Goal: Find contact information: Find contact information

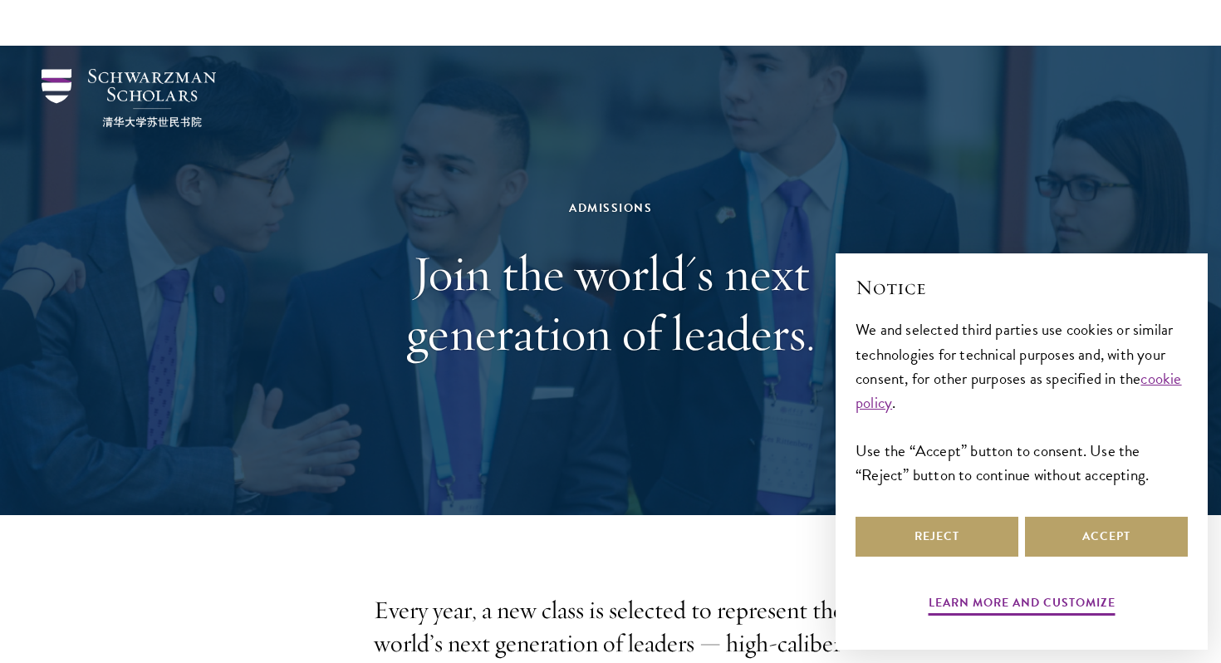
scroll to position [341, 0]
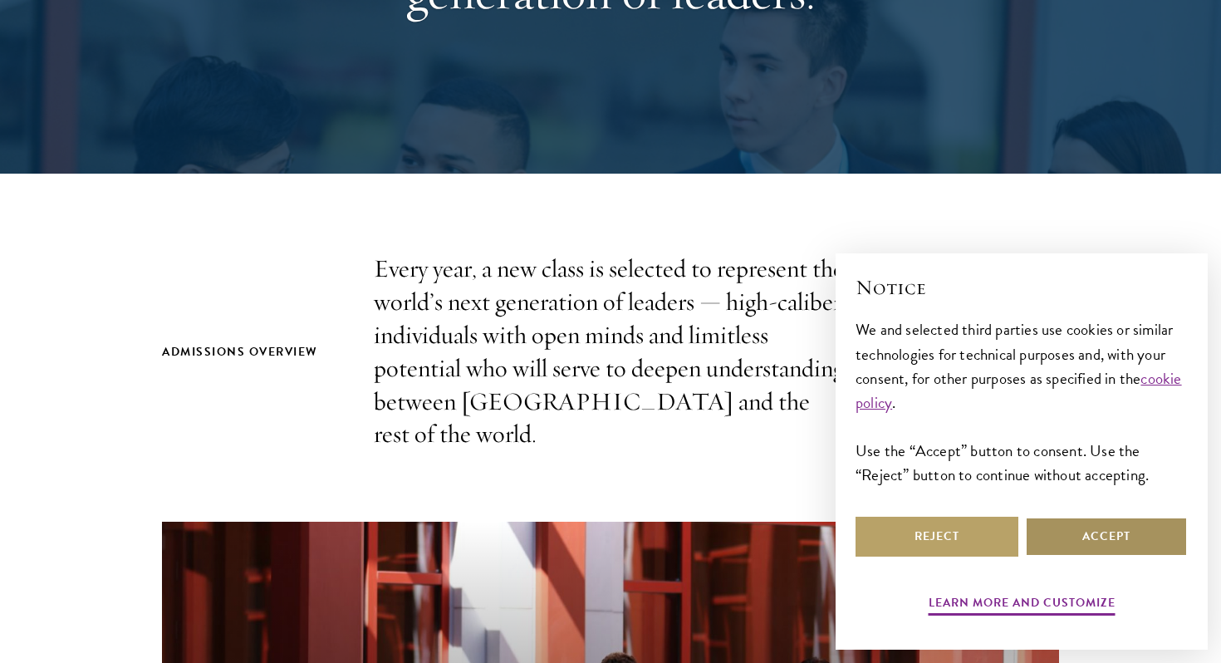
click at [1100, 536] on button "Accept" at bounding box center [1106, 537] width 163 height 40
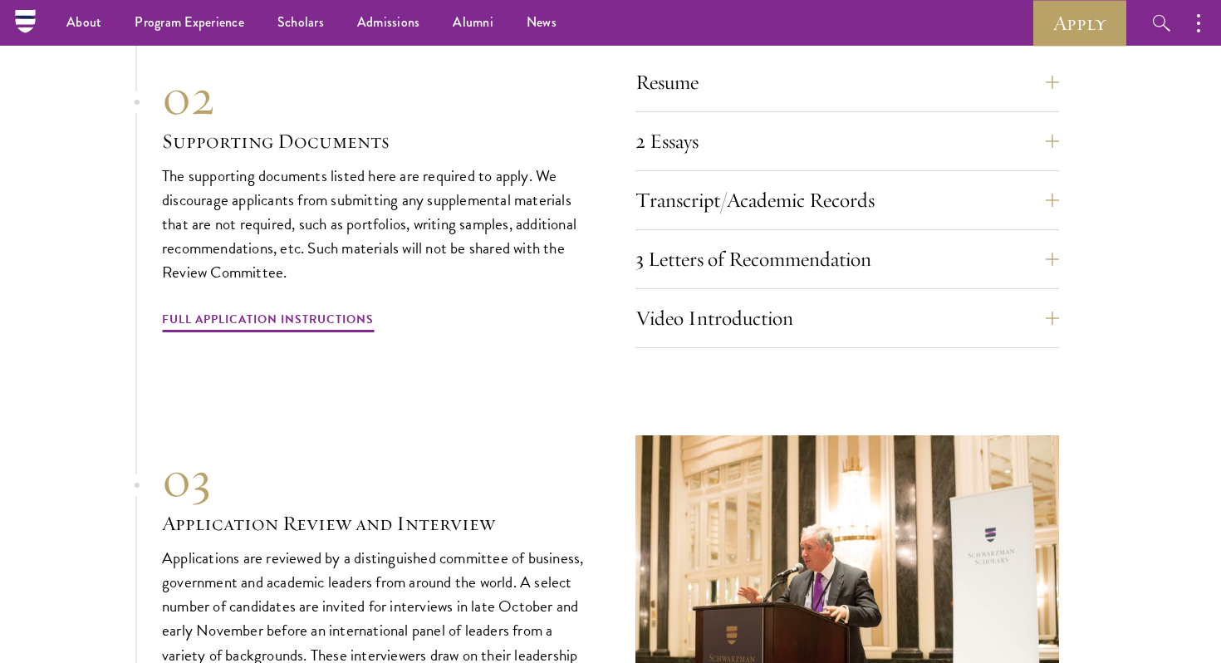
scroll to position [5538, 0]
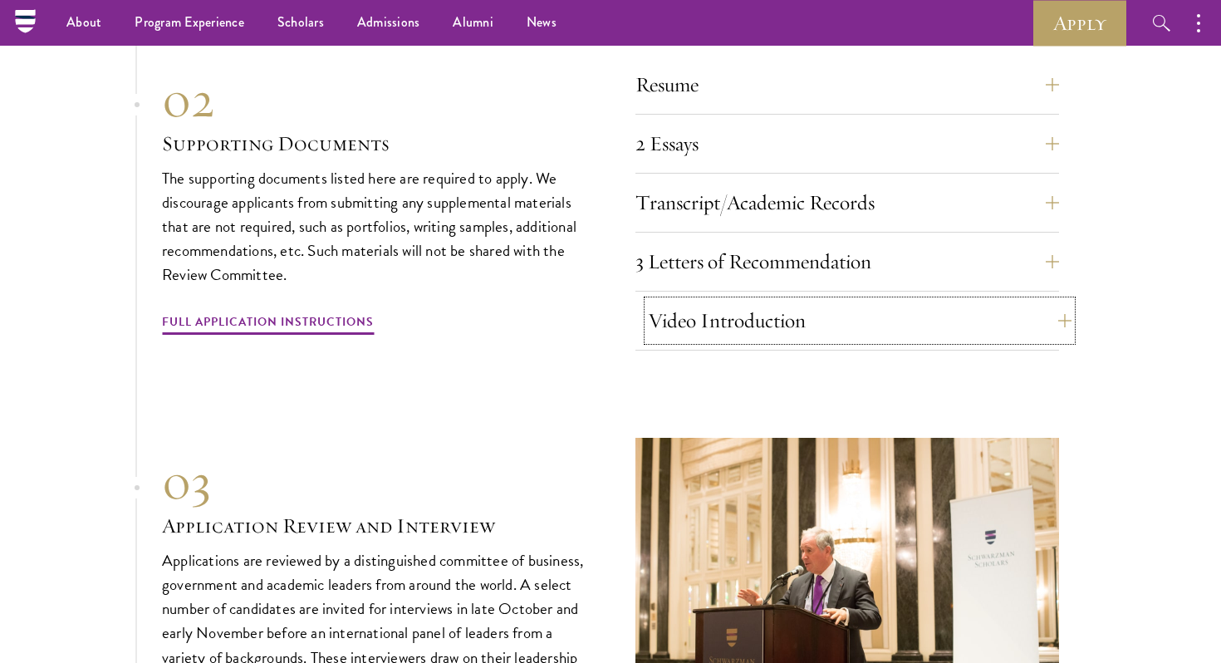
click at [706, 321] on button "Video Introduction" at bounding box center [860, 321] width 424 height 40
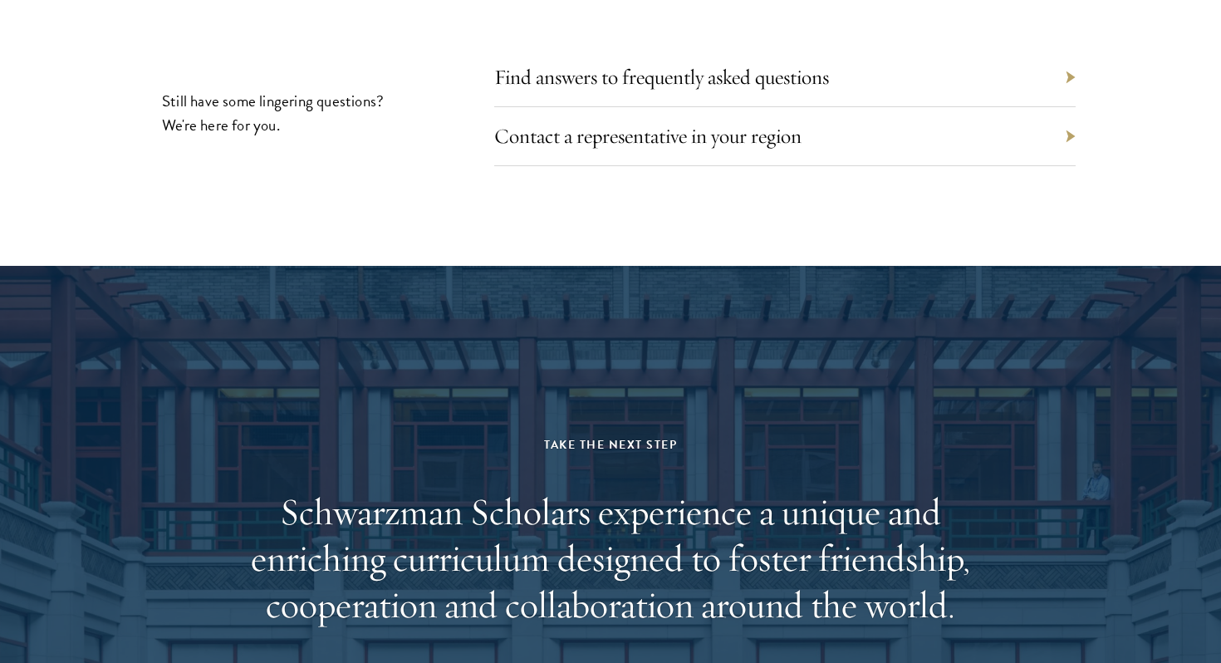
scroll to position [8111, 0]
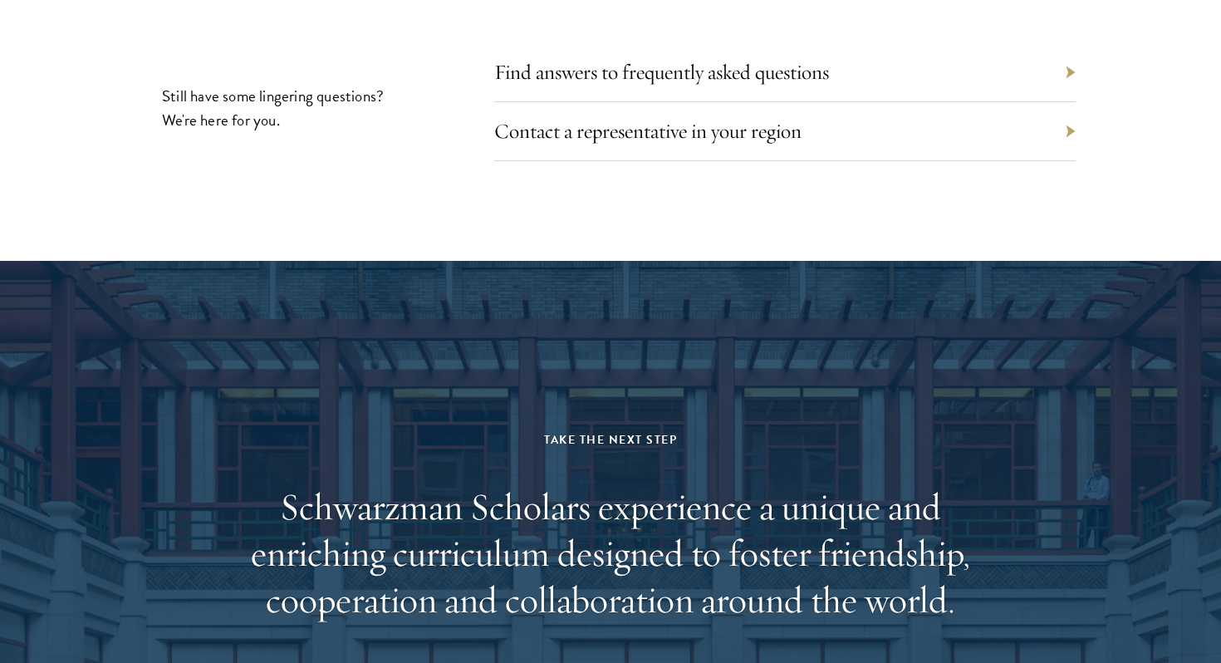
click at [702, 135] on div "Contact a representative in your region" at bounding box center [784, 131] width 581 height 59
click at [698, 129] on link "Contact a representative in your region" at bounding box center [660, 131] width 307 height 26
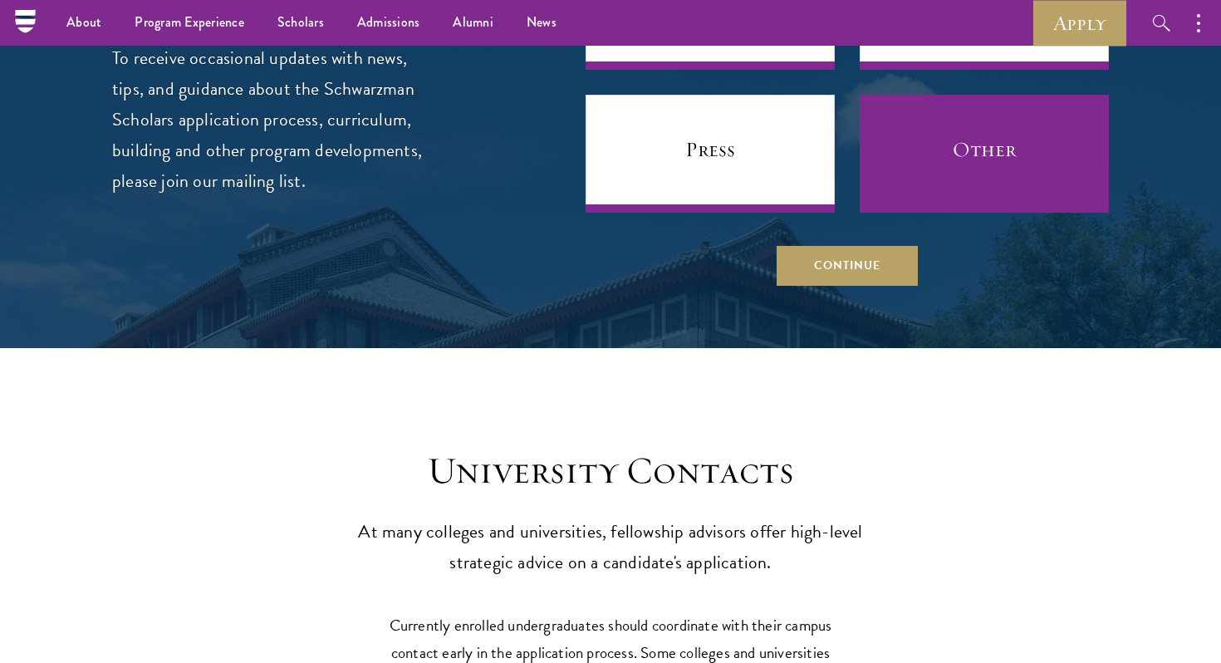
scroll to position [7114, 0]
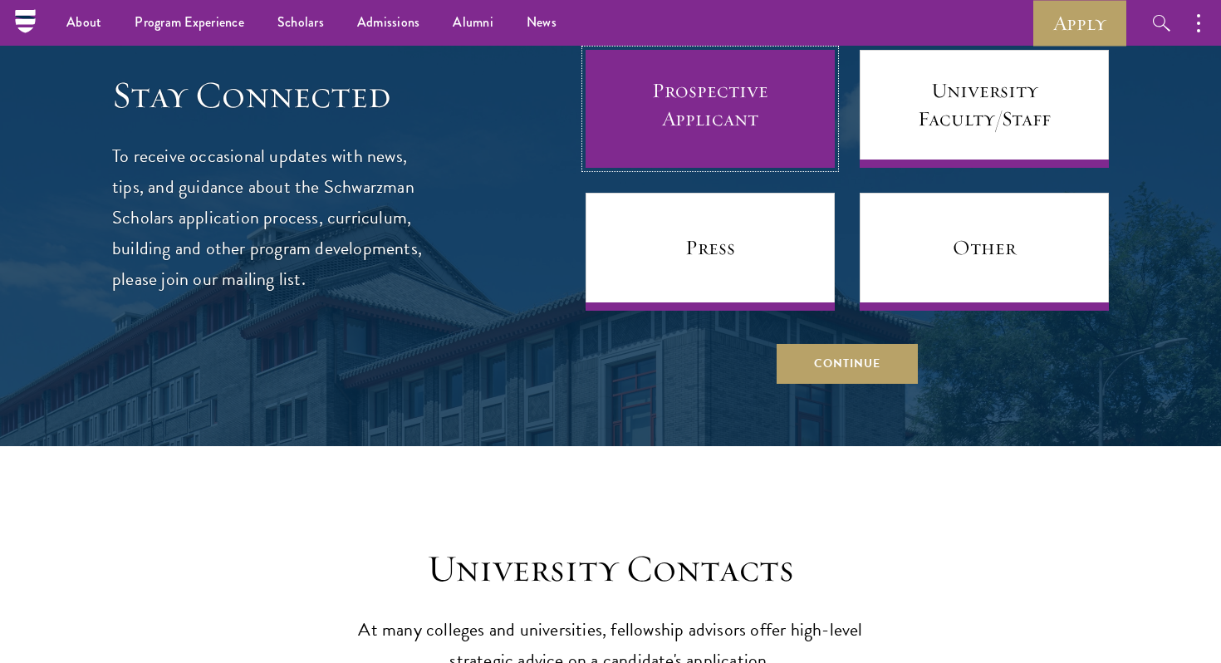
click at [735, 97] on link "Prospective Applicant" at bounding box center [709, 109] width 249 height 118
